Goal: Information Seeking & Learning: Check status

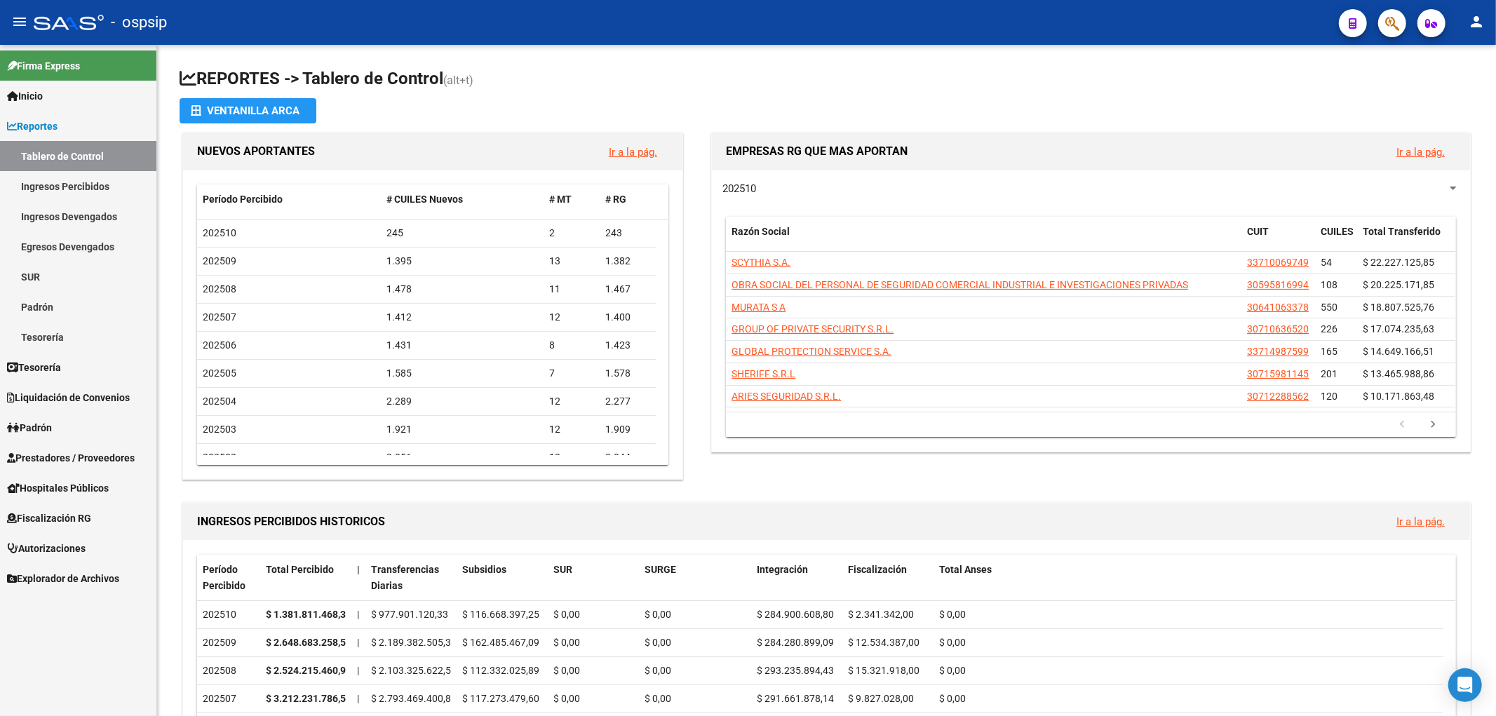
click at [46, 514] on span "Fiscalización RG" at bounding box center [49, 518] width 84 height 15
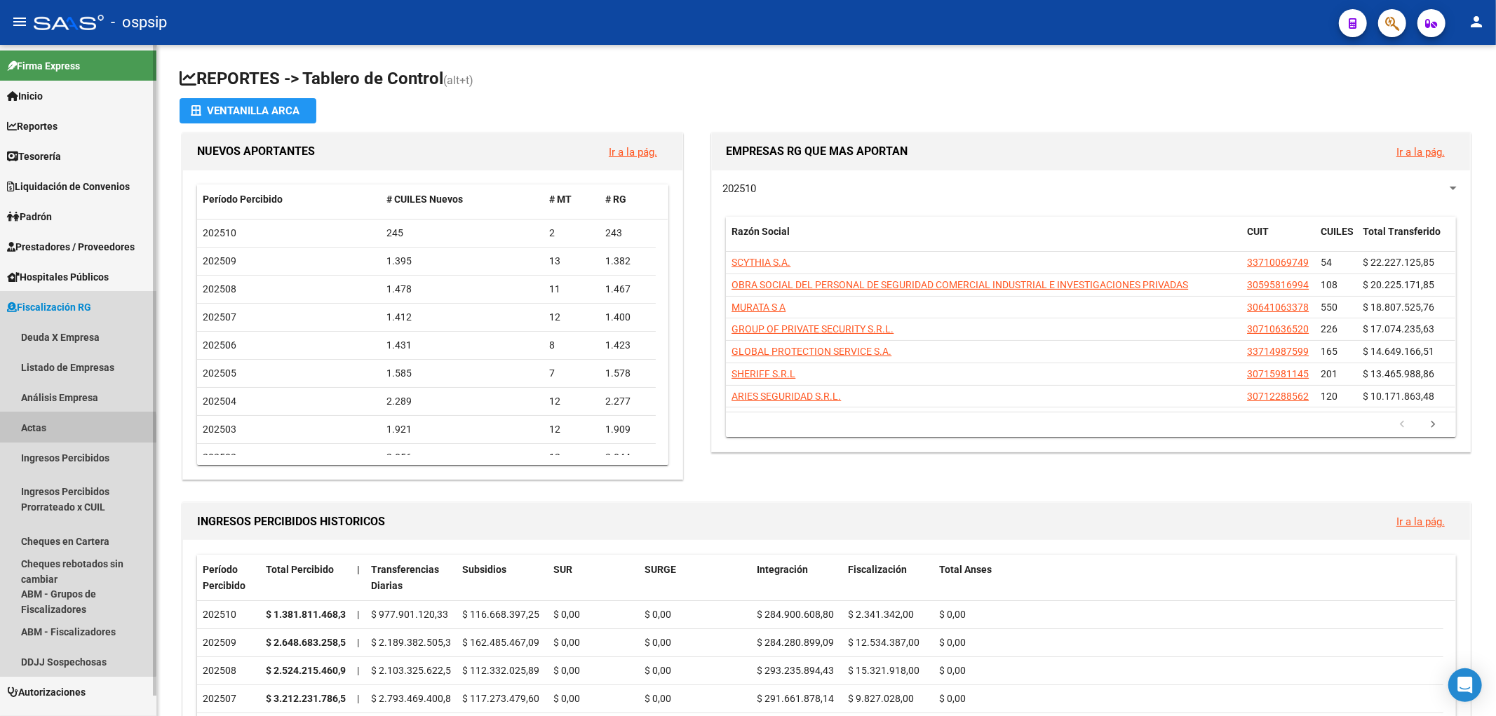
click at [27, 429] on link "Actas" at bounding box center [78, 427] width 156 height 30
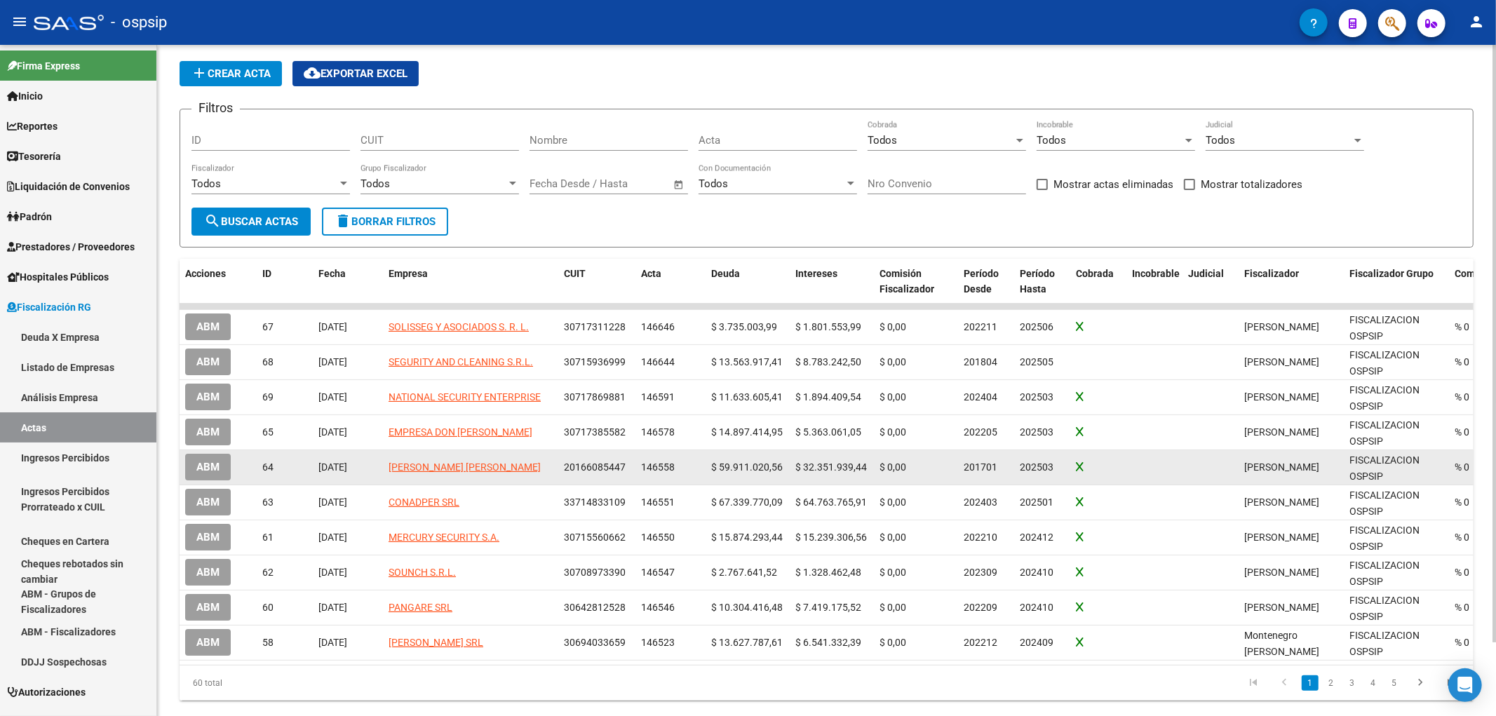
scroll to position [78, 0]
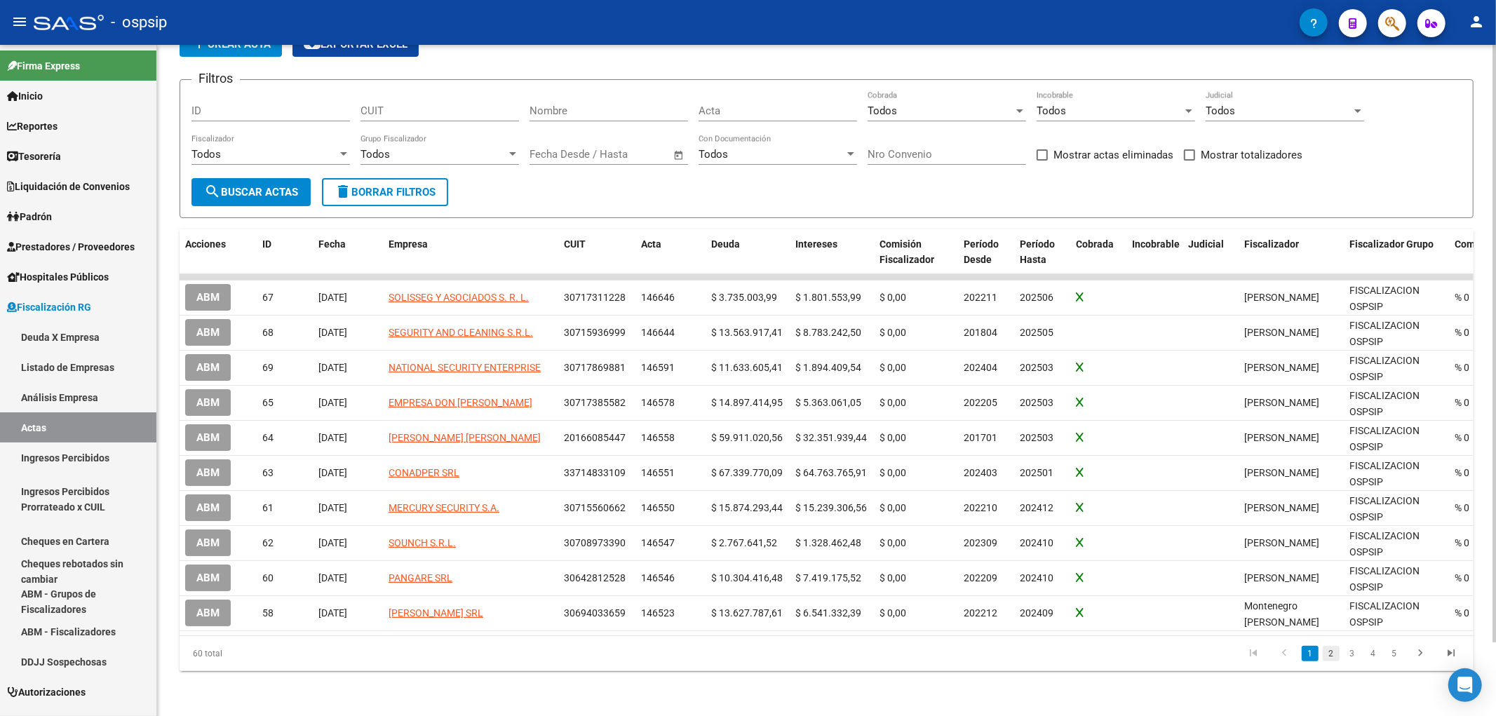
click at [1329, 654] on link "2" at bounding box center [1331, 653] width 17 height 15
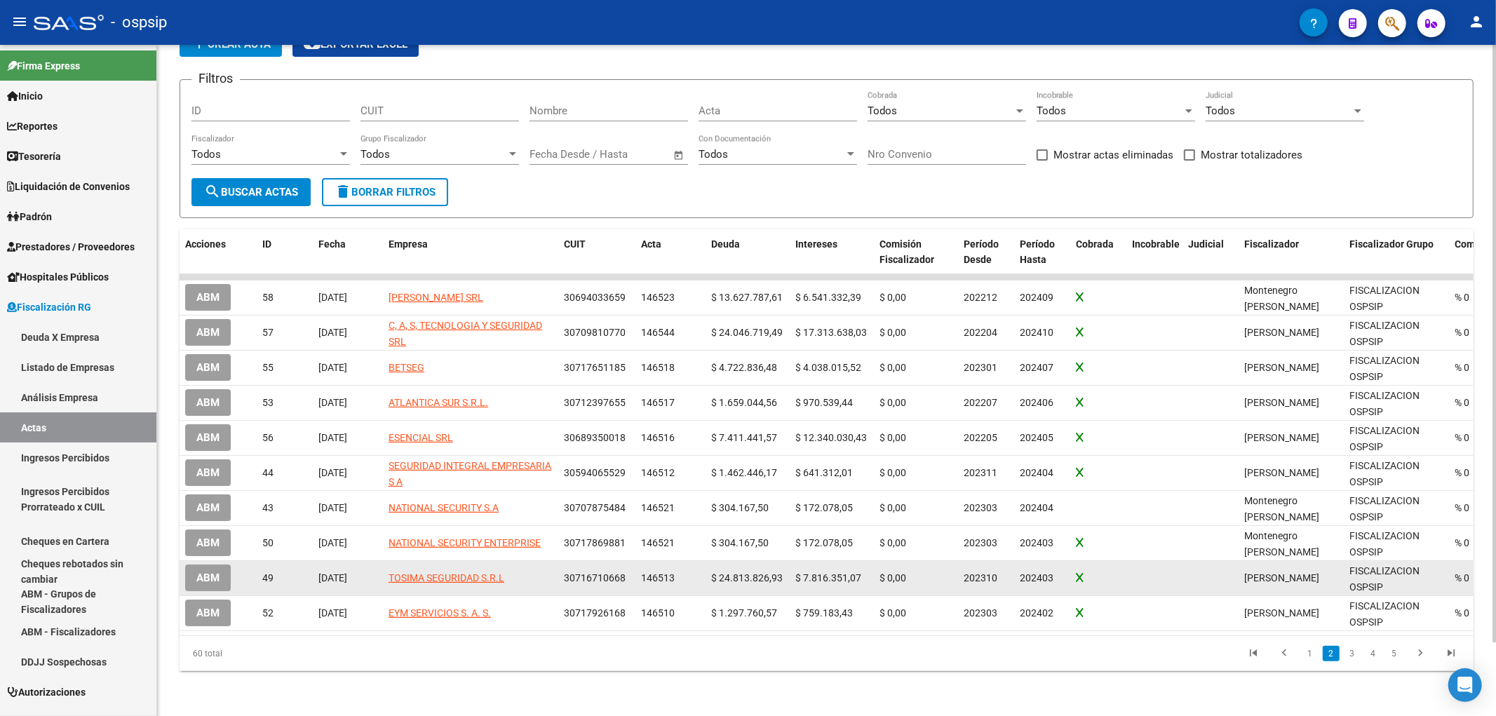
scroll to position [82, 0]
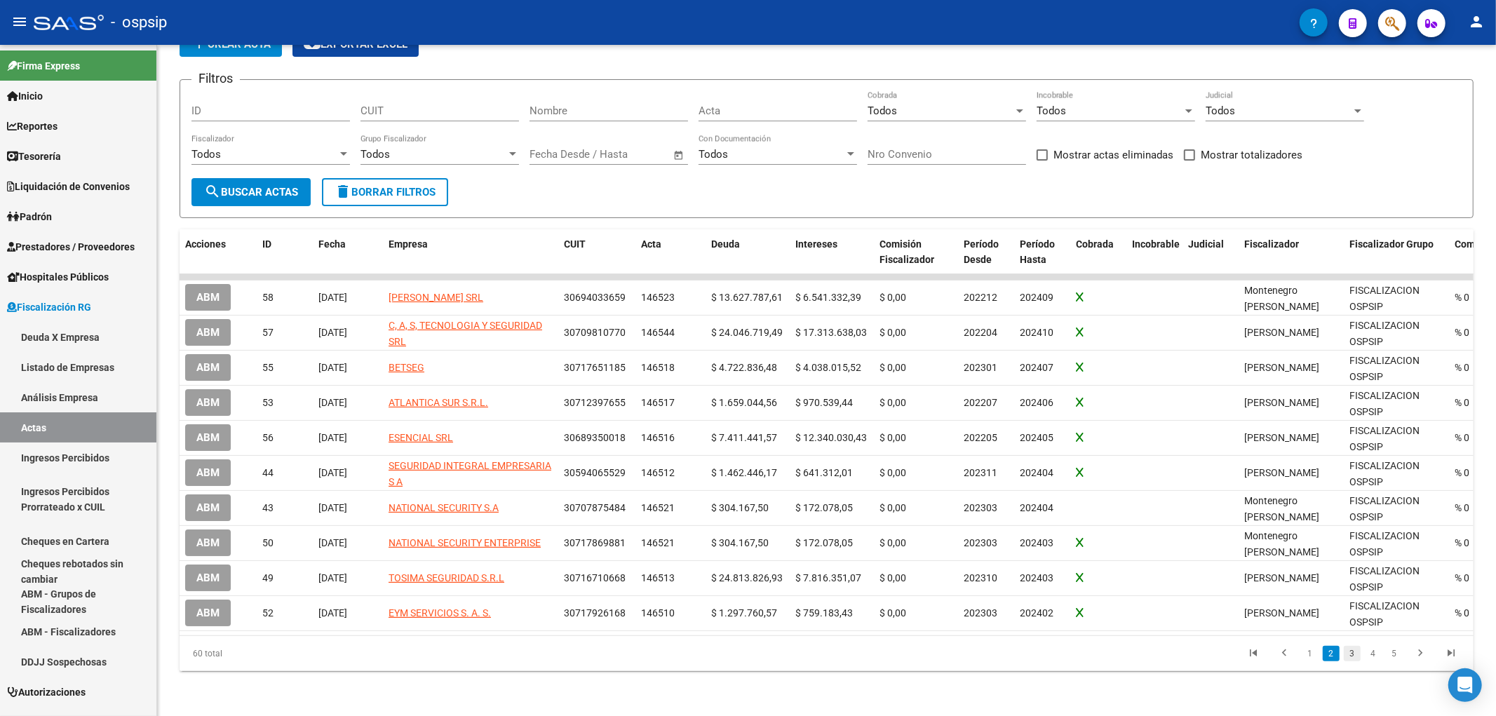
click at [1349, 655] on link "3" at bounding box center [1352, 653] width 17 height 15
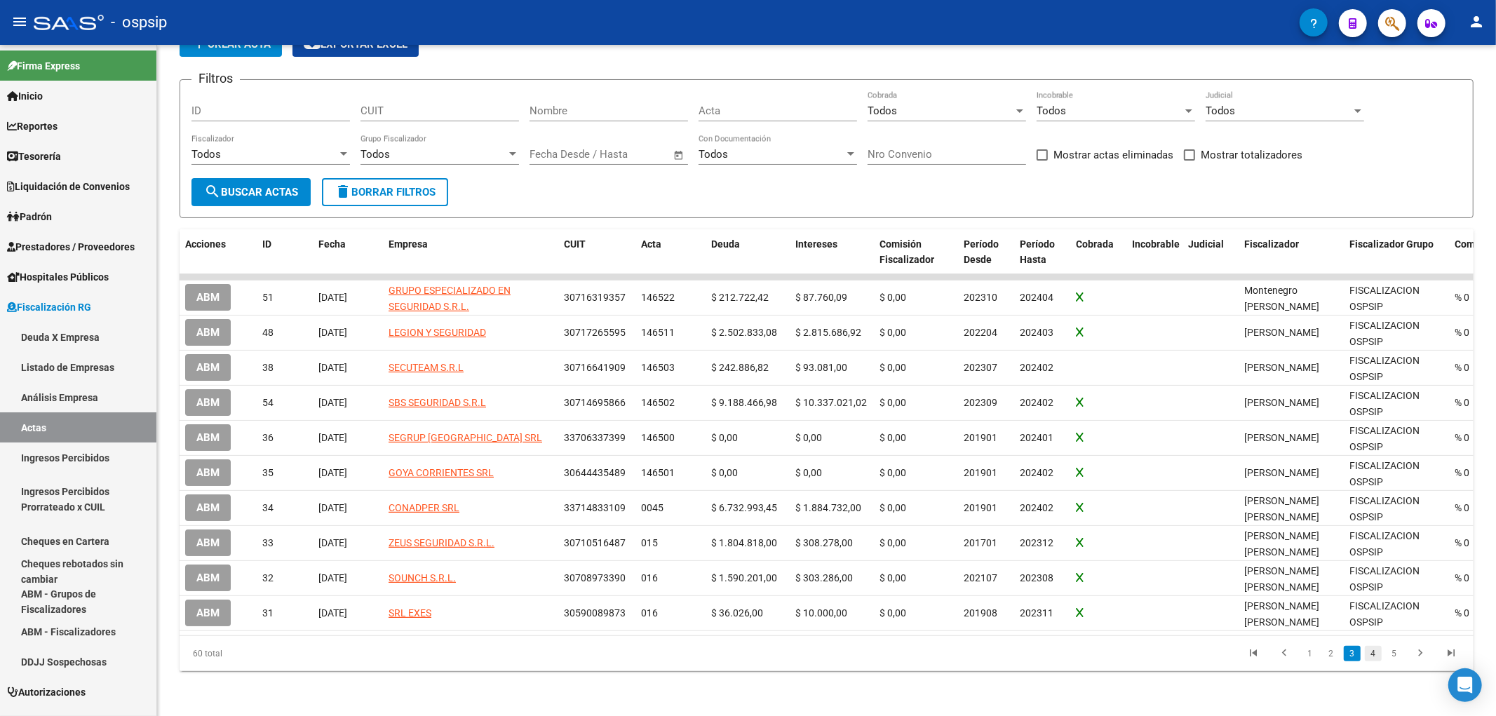
click at [1372, 654] on link "4" at bounding box center [1373, 653] width 17 height 15
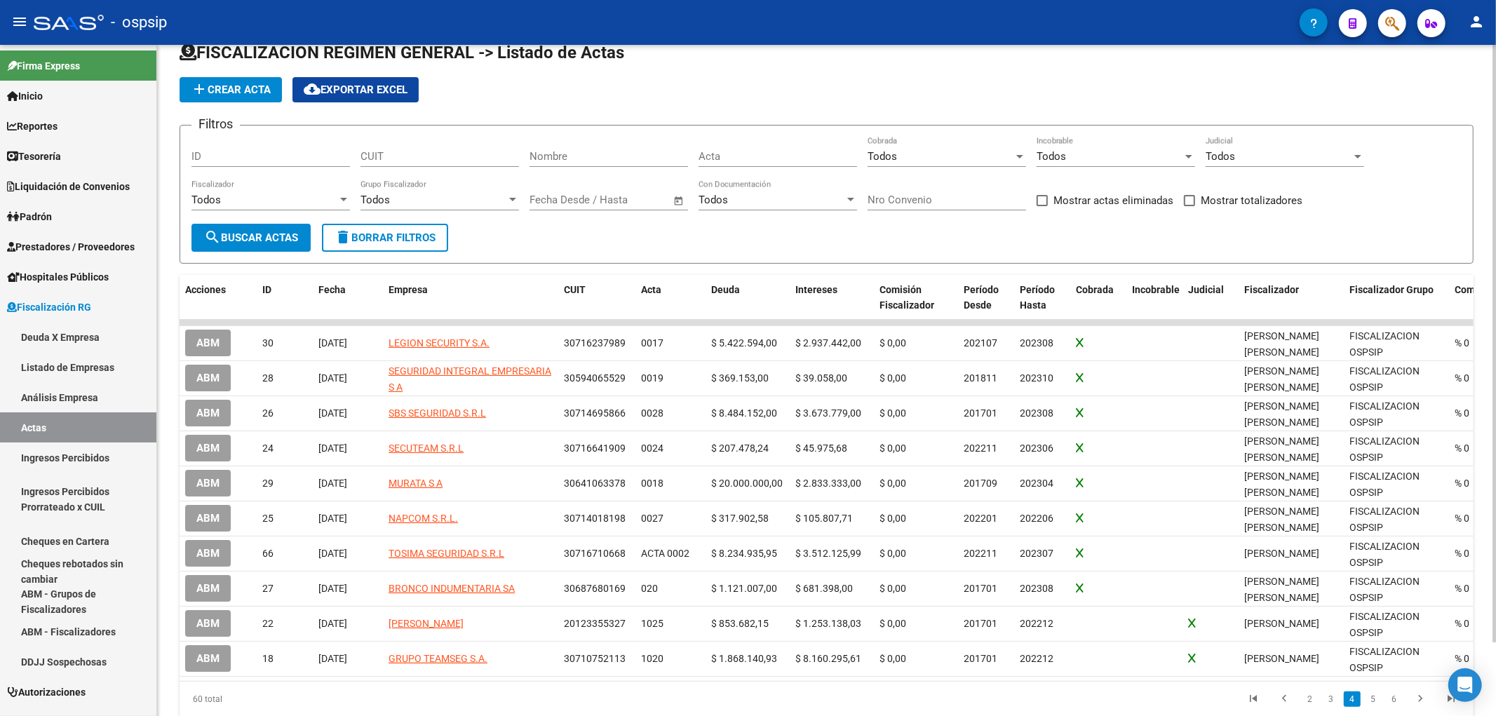
scroll to position [0, 0]
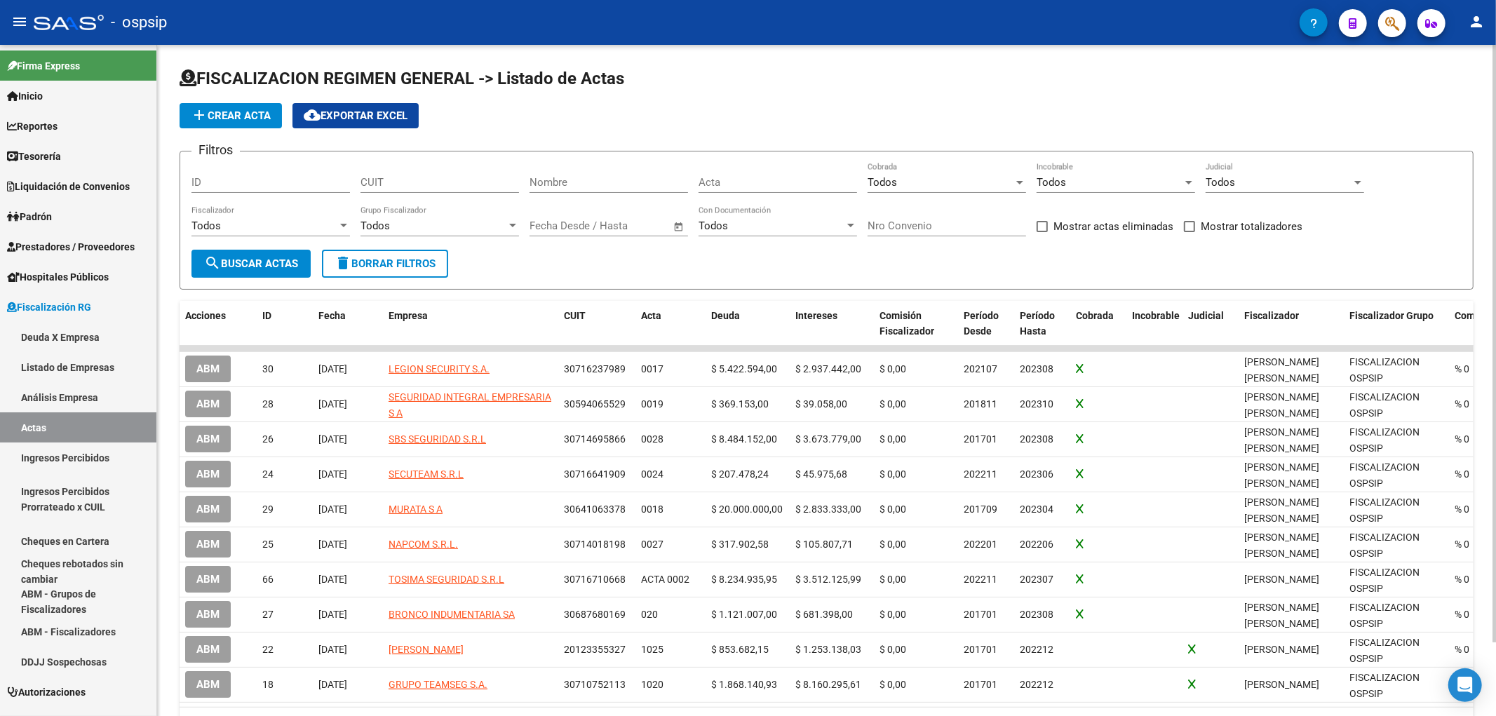
click at [382, 187] on input "CUIT" at bounding box center [440, 182] width 159 height 13
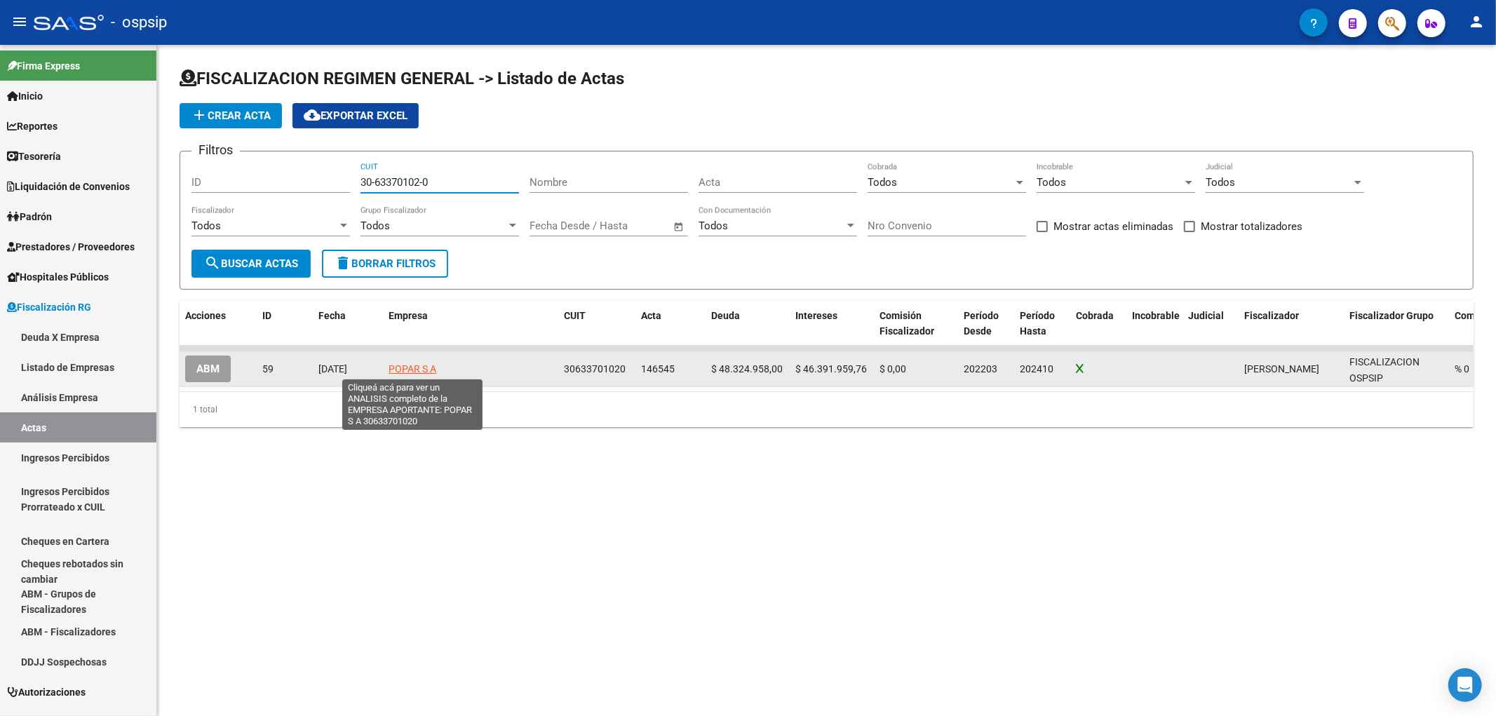
type input "30-63370102-0"
click at [398, 365] on span "POPAR S A" at bounding box center [413, 368] width 48 height 11
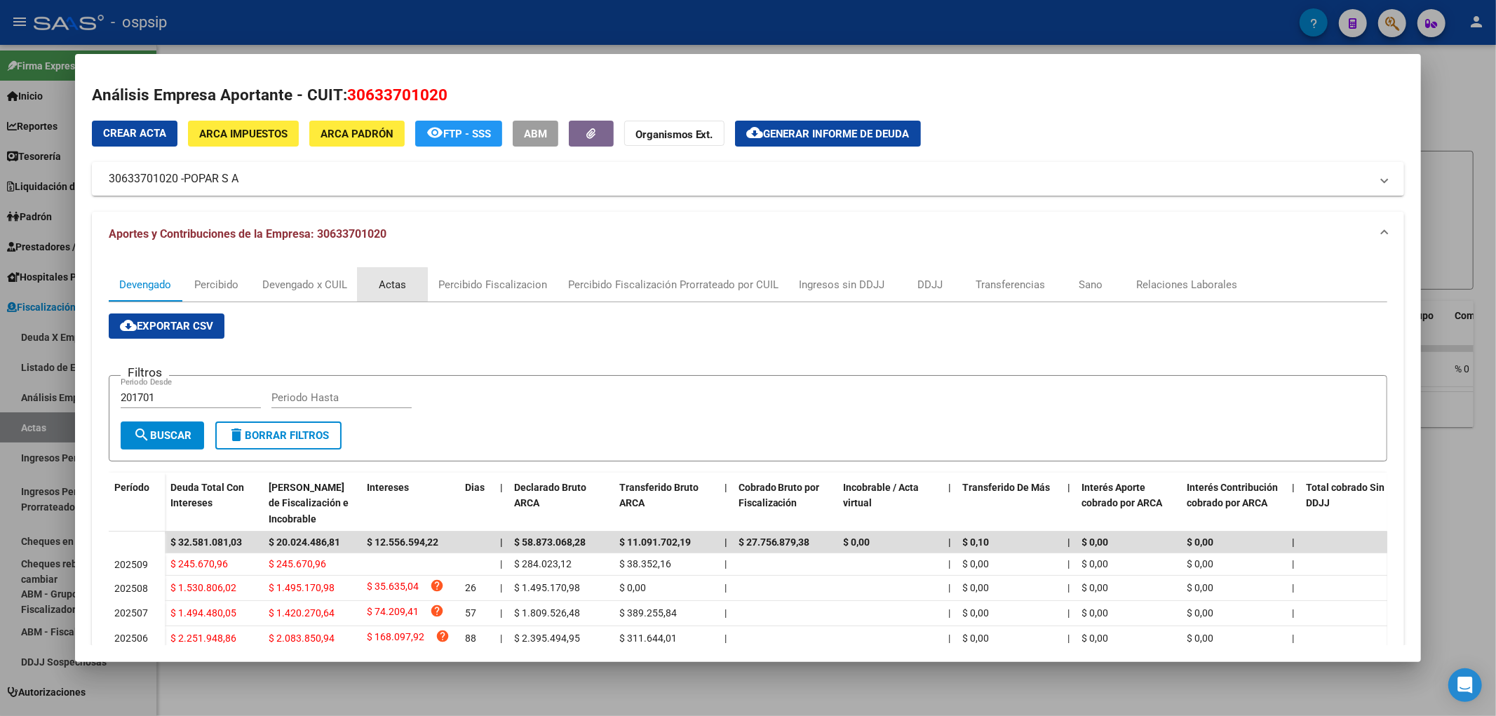
click at [390, 285] on div "Actas" at bounding box center [392, 284] width 27 height 15
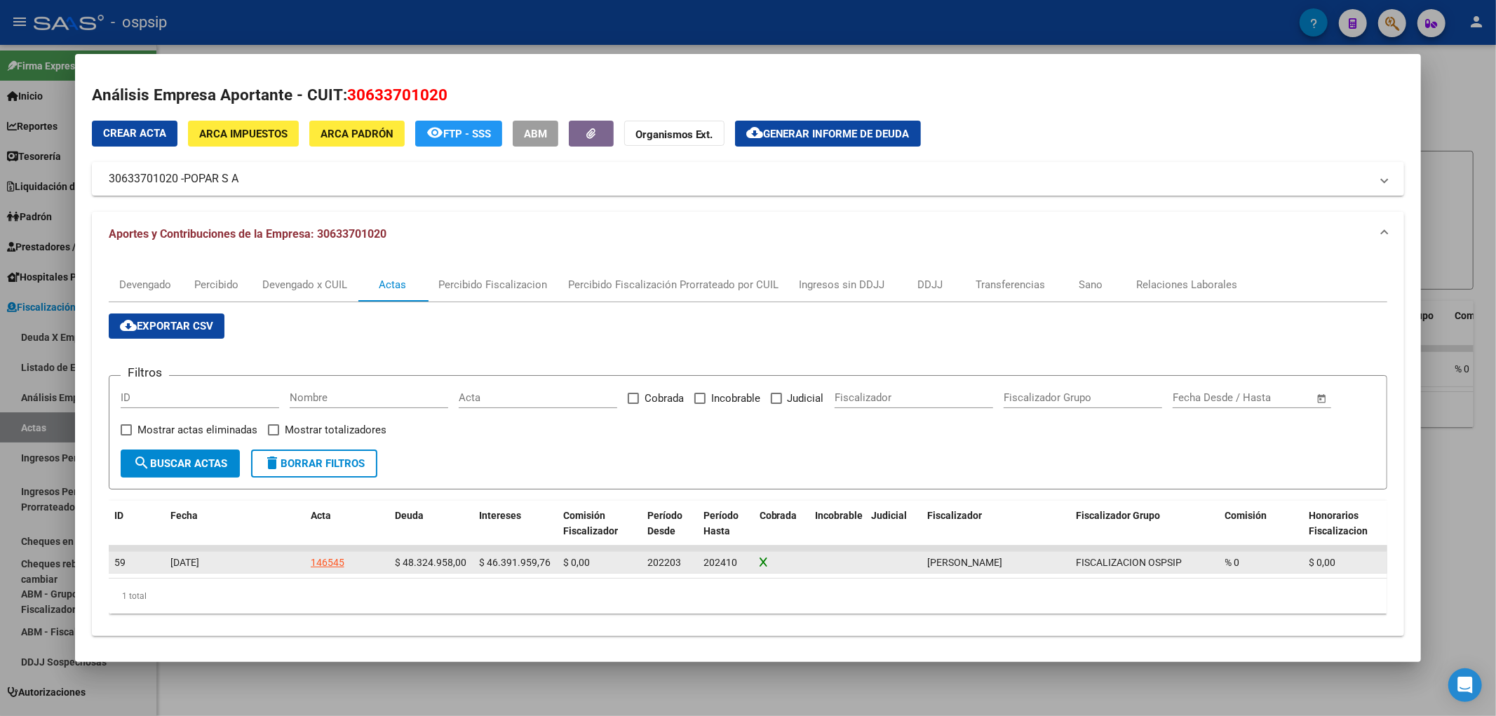
click at [319, 559] on div "146545" at bounding box center [328, 563] width 34 height 16
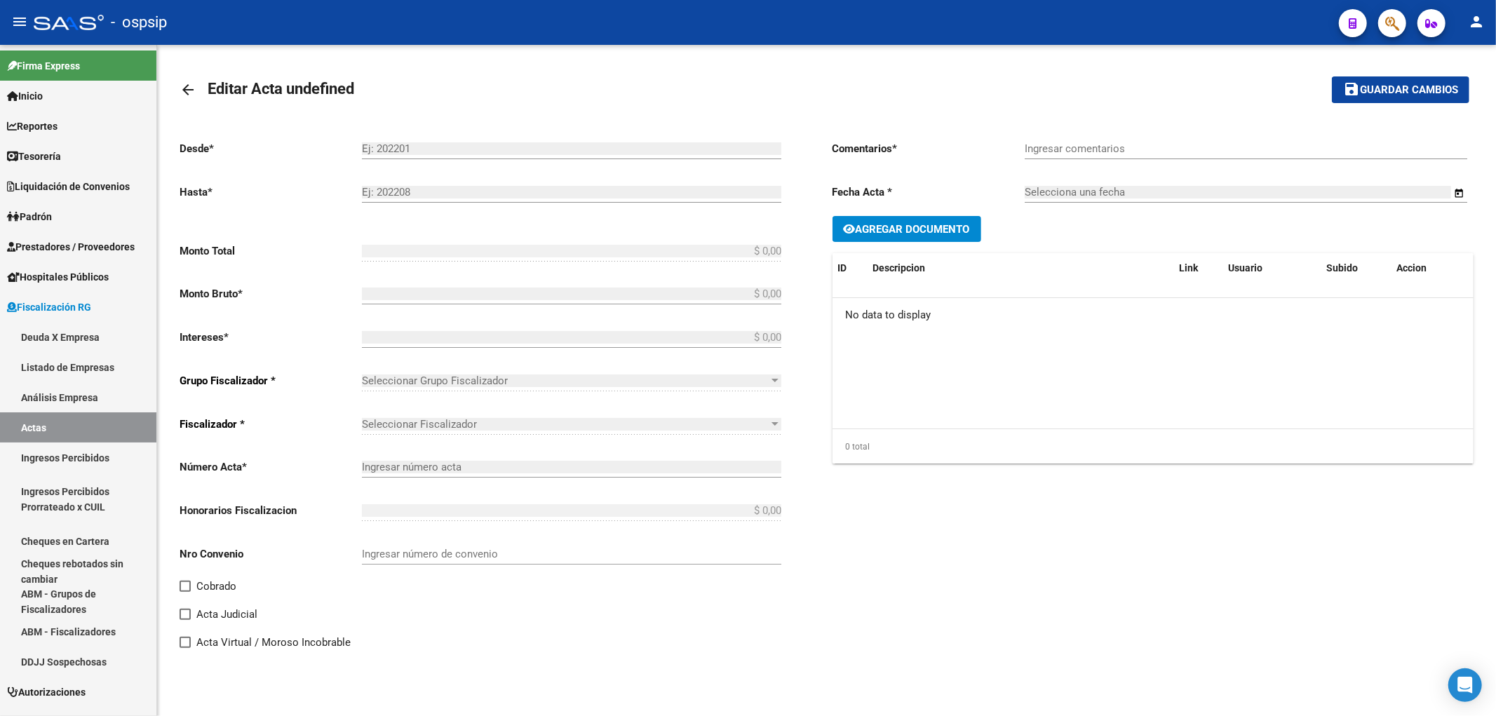
type input "202203"
type input "202410"
type input "$ 94.716.917,76"
type input "$ 48.324.958,00"
type input "$ 46.391.959,76"
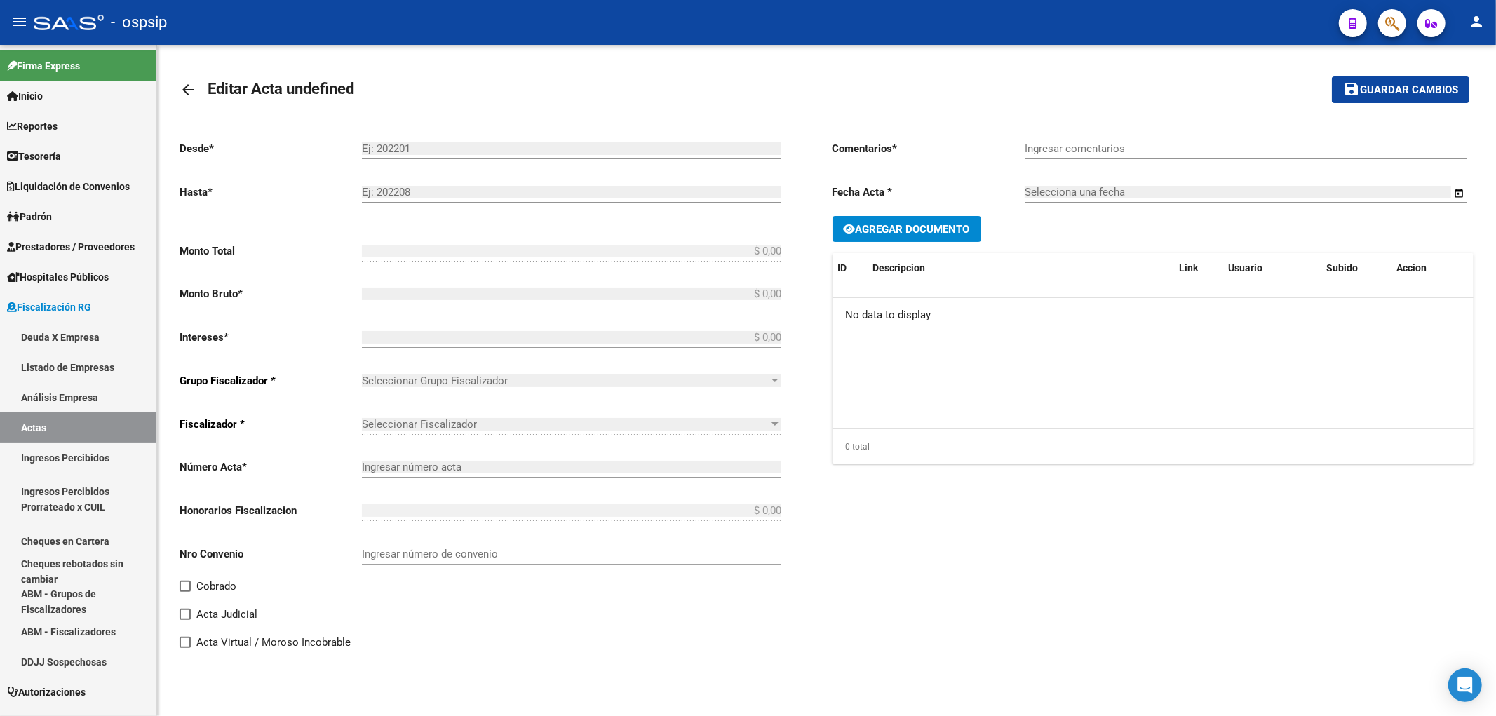
type input "146545"
type input "5010O"
checkbox input "true"
type input "Leg. 80020. Convenio 24 cuotas de $ 3.946.538,24 cada una 1er vto [DATE]."
type input "[DATE]"
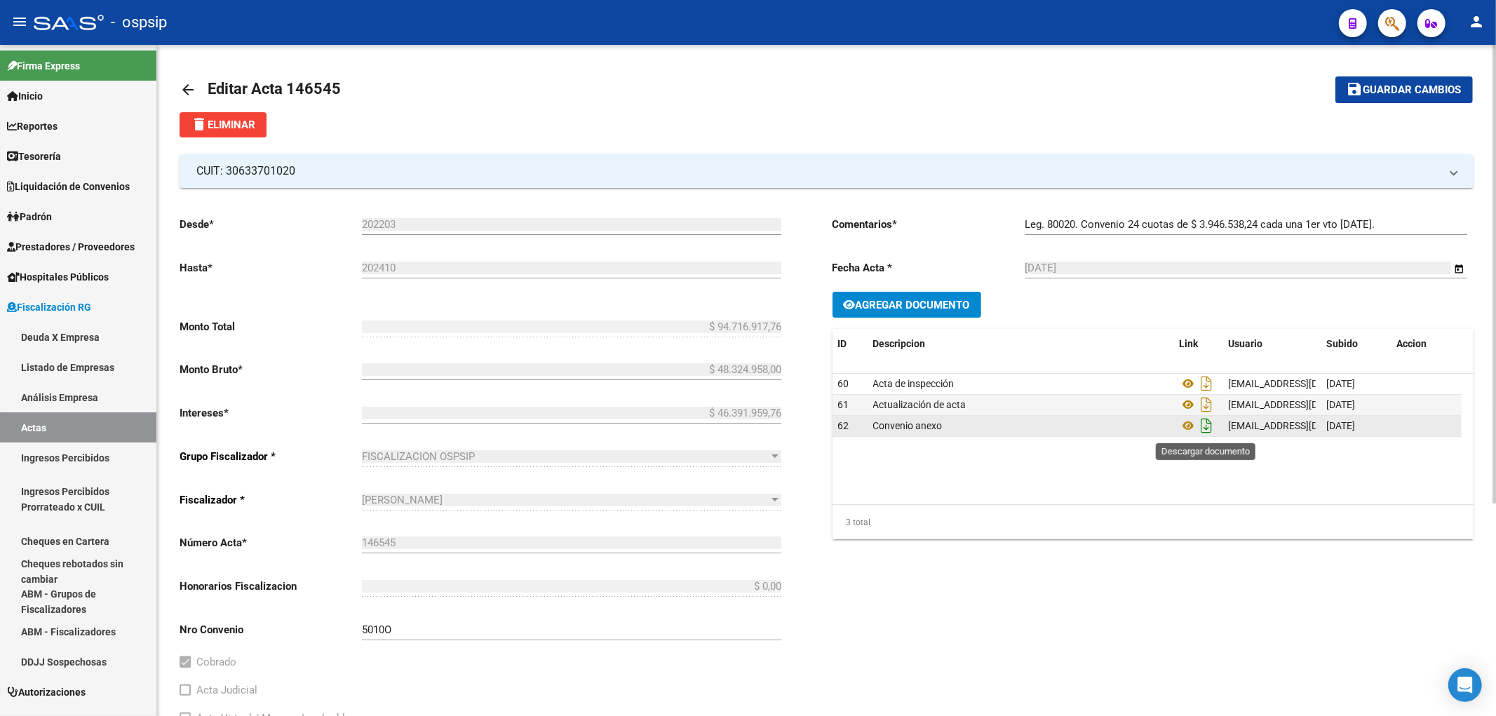
click at [1202, 428] on icon "Descargar documento" at bounding box center [1207, 426] width 18 height 22
click at [1187, 424] on icon at bounding box center [1189, 425] width 18 height 17
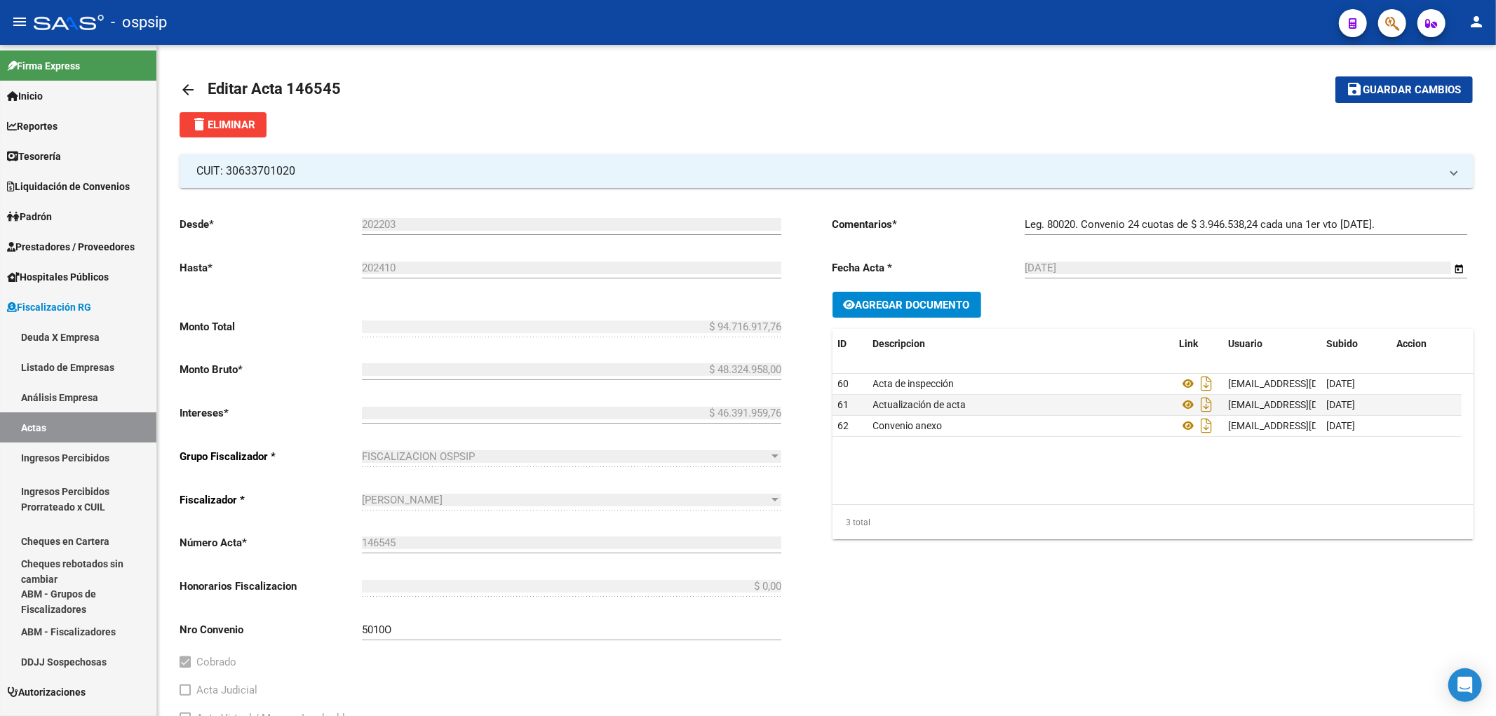
click at [191, 88] on mat-icon "arrow_back" at bounding box center [188, 89] width 17 height 17
